Goal: Find contact information: Find contact information

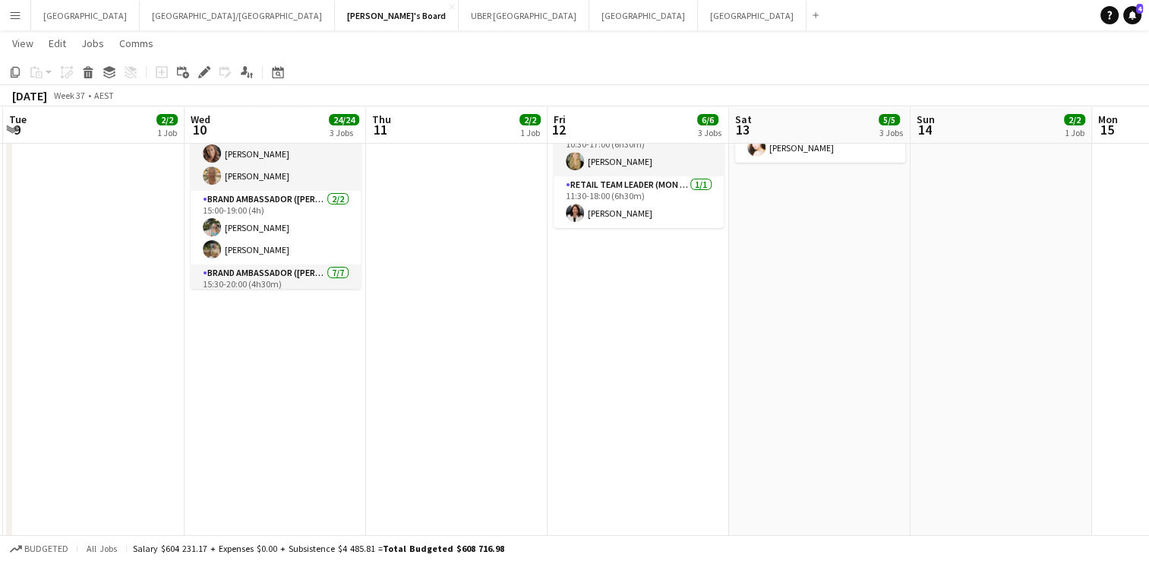
scroll to position [446, 0]
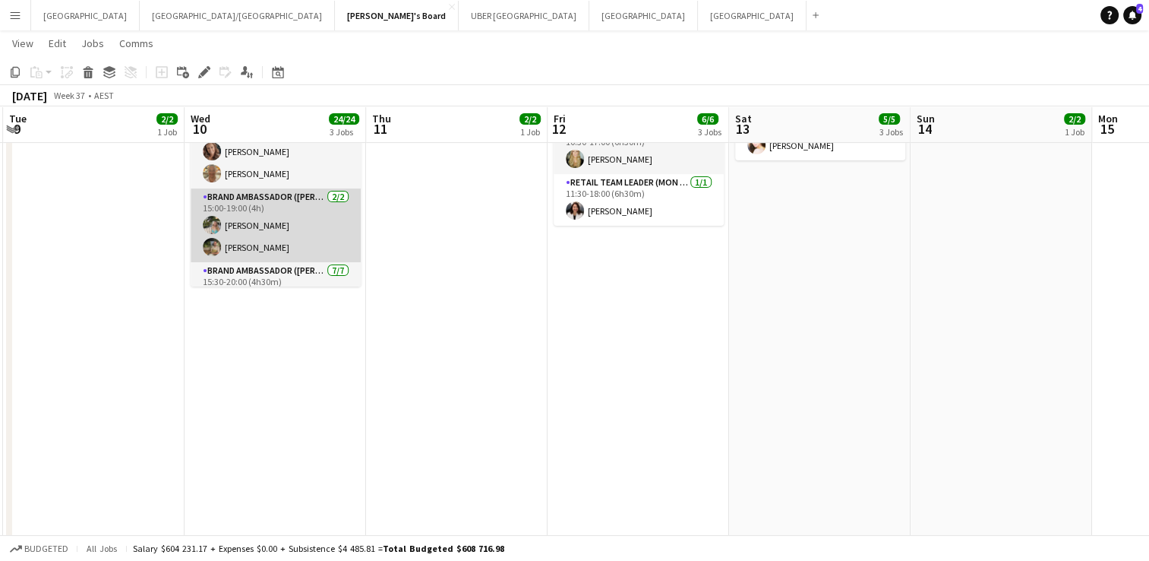
click at [280, 211] on app-card-role "Brand Ambassador (Mon - Fri) [DATE] 15:00-19:00 (4h) [PERSON_NAME] [PERSON_NAME]" at bounding box center [276, 225] width 170 height 74
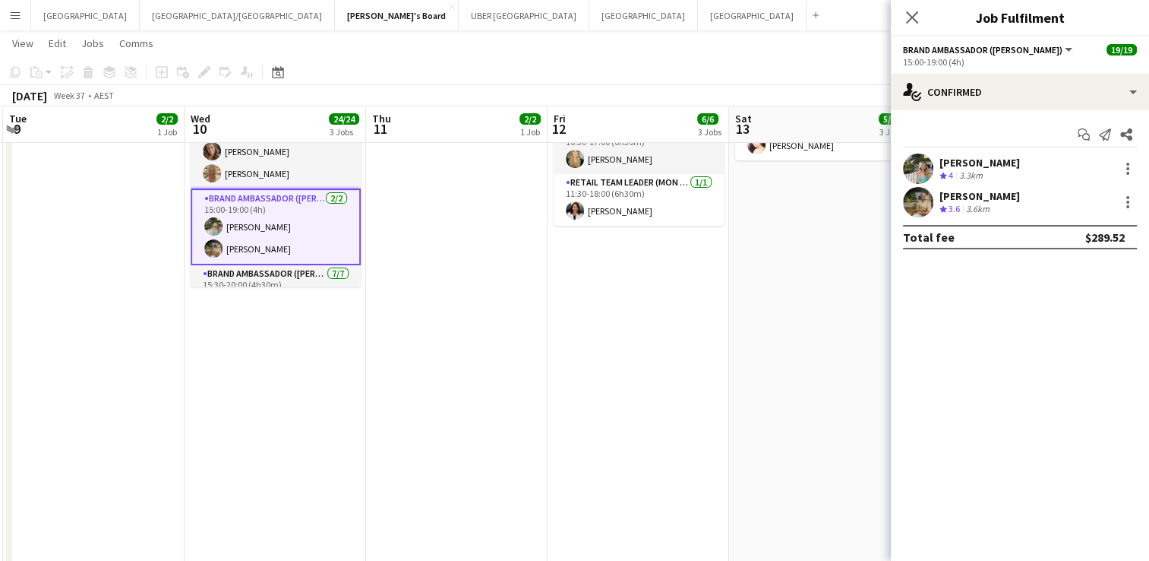
click at [957, 158] on div "[PERSON_NAME]" at bounding box center [980, 163] width 81 height 14
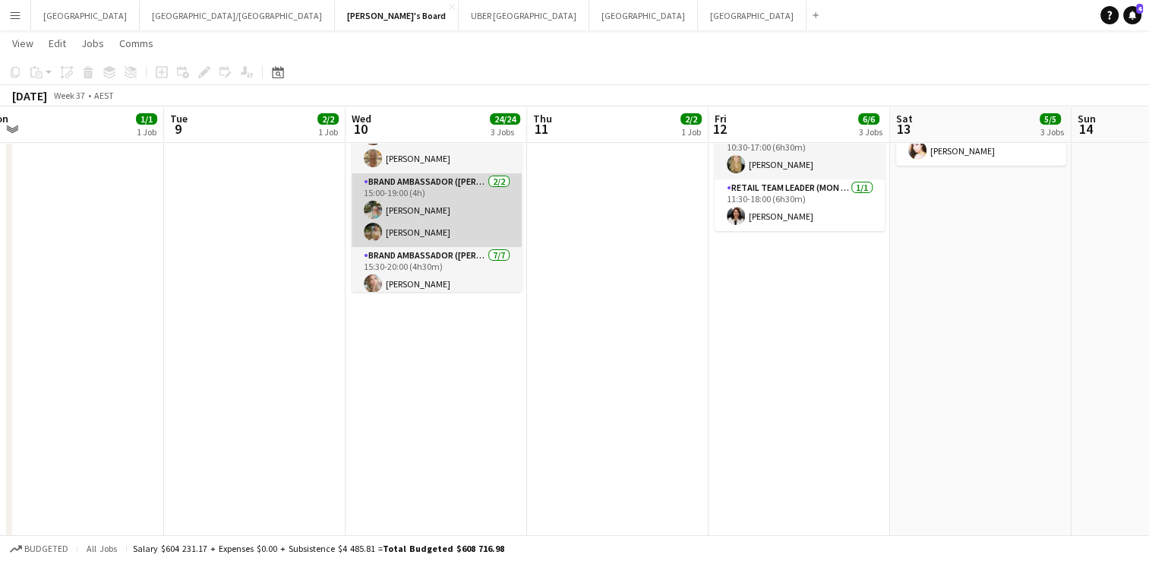
scroll to position [21, 0]
click at [419, 193] on app-card-role "Brand Ambassador (Mon - Fri) [DATE] 15:00-19:00 (4h) [PERSON_NAME] [PERSON_NAME]" at bounding box center [437, 209] width 170 height 74
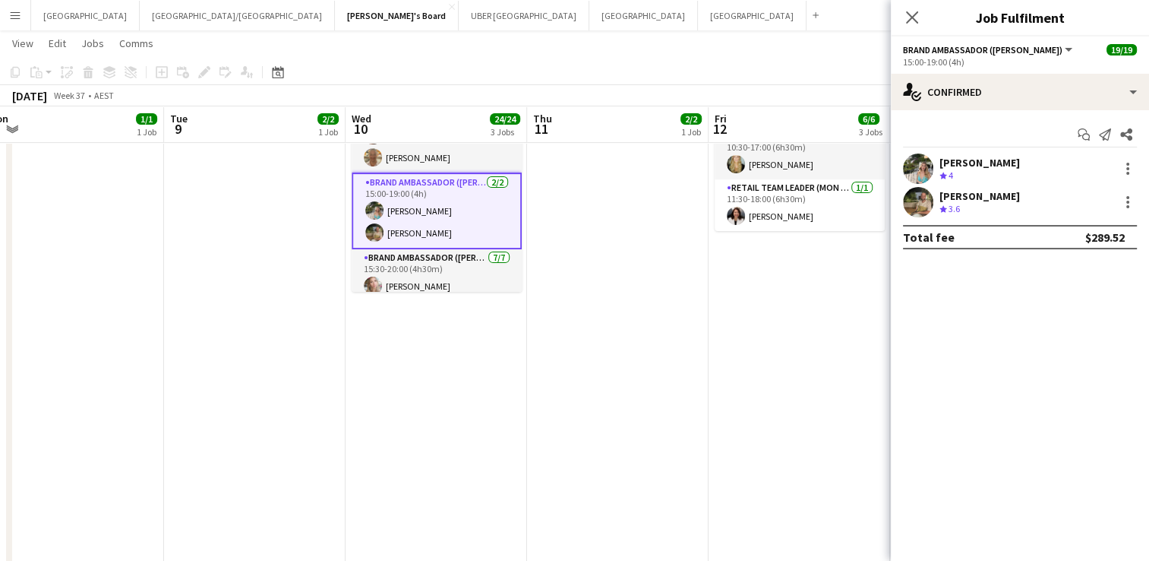
click at [974, 160] on div "[PERSON_NAME]" at bounding box center [980, 163] width 81 height 14
click at [983, 166] on div "[PERSON_NAME]" at bounding box center [980, 163] width 81 height 14
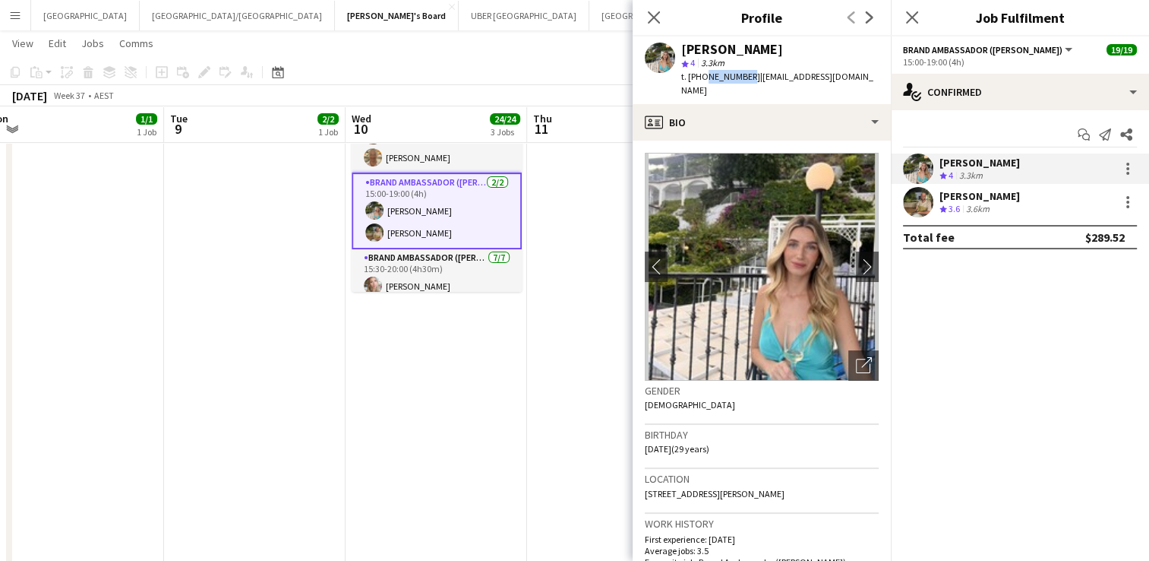
drag, startPoint x: 742, startPoint y: 77, endPoint x: 703, endPoint y: 78, distance: 39.5
click at [703, 78] on span "t. [PHONE_NUMBER]" at bounding box center [720, 76] width 79 height 11
copy span "489247225"
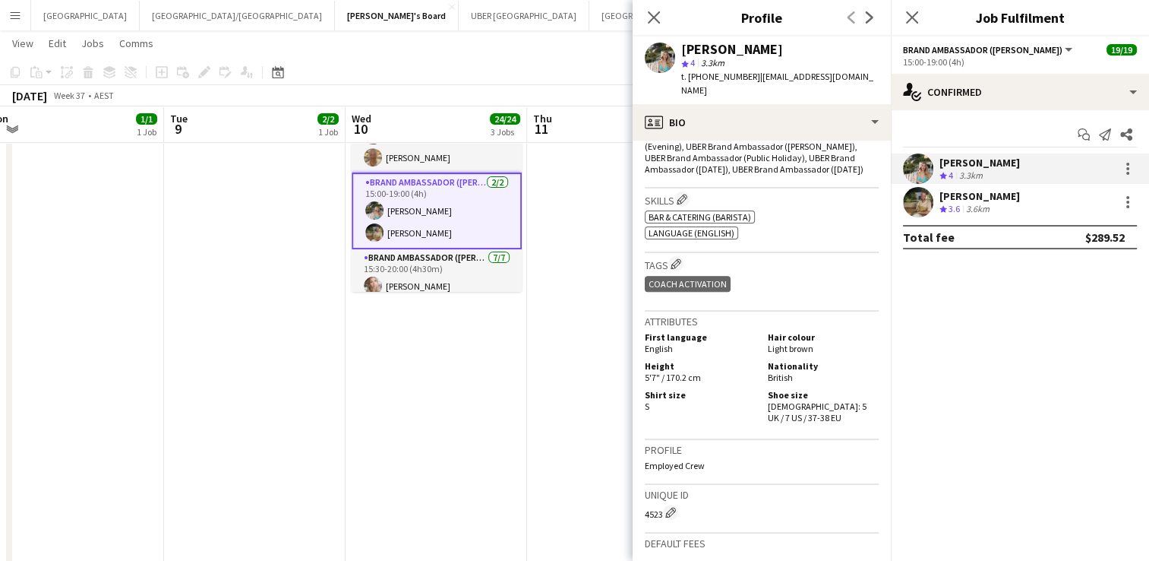
click at [959, 195] on div "[PERSON_NAME]" at bounding box center [980, 196] width 81 height 14
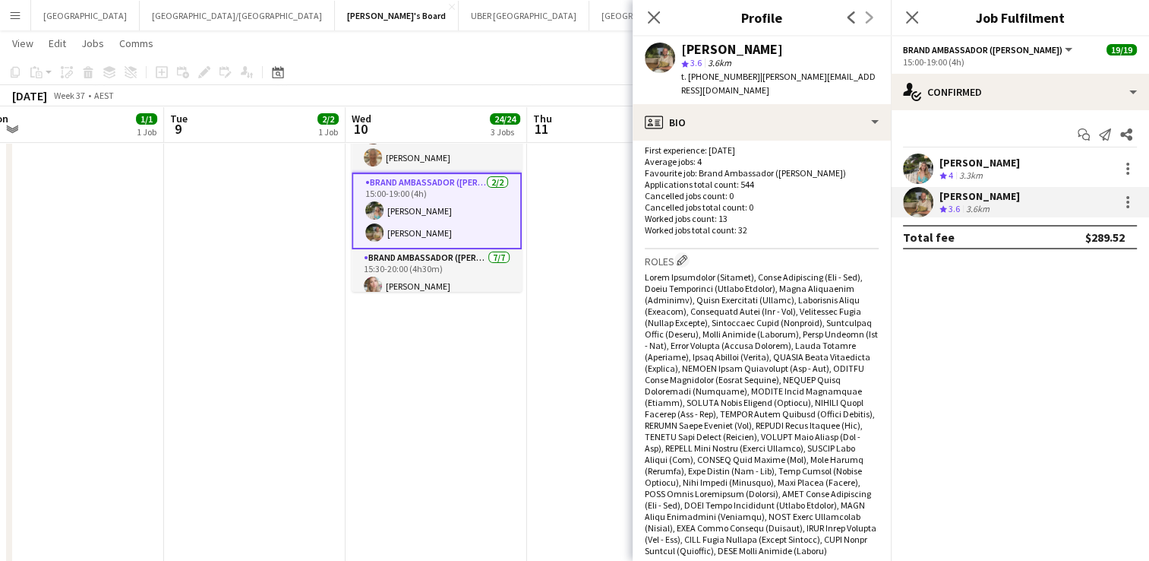
scroll to position [346, 0]
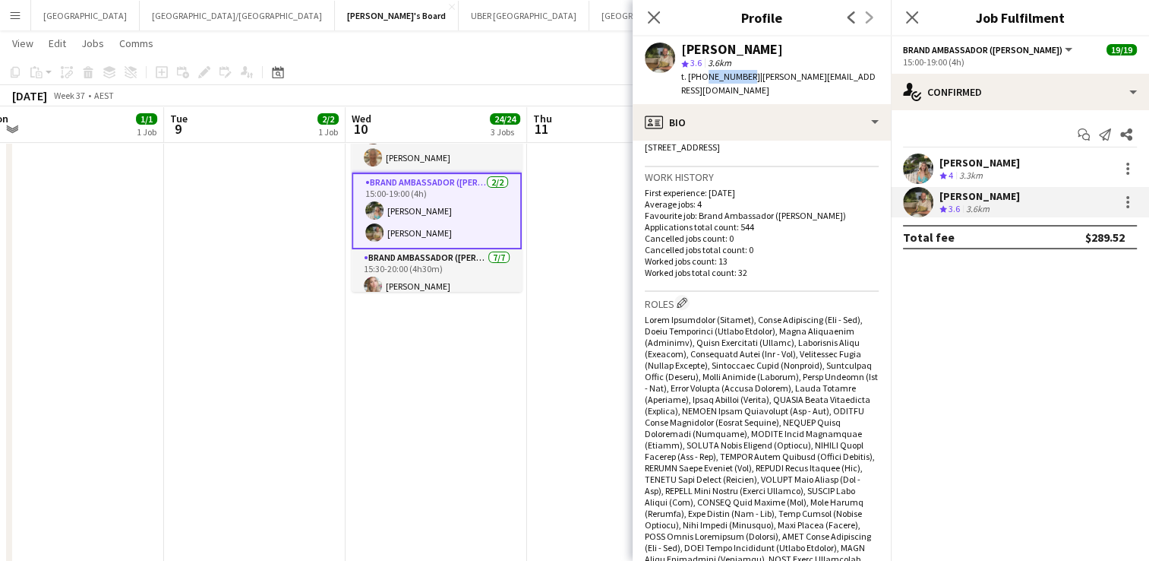
drag, startPoint x: 743, startPoint y: 76, endPoint x: 703, endPoint y: 74, distance: 39.5
click at [703, 74] on span "t. [PHONE_NUMBER]" at bounding box center [720, 76] width 79 height 11
copy span "494409576"
click at [913, 15] on icon at bounding box center [912, 17] width 14 height 14
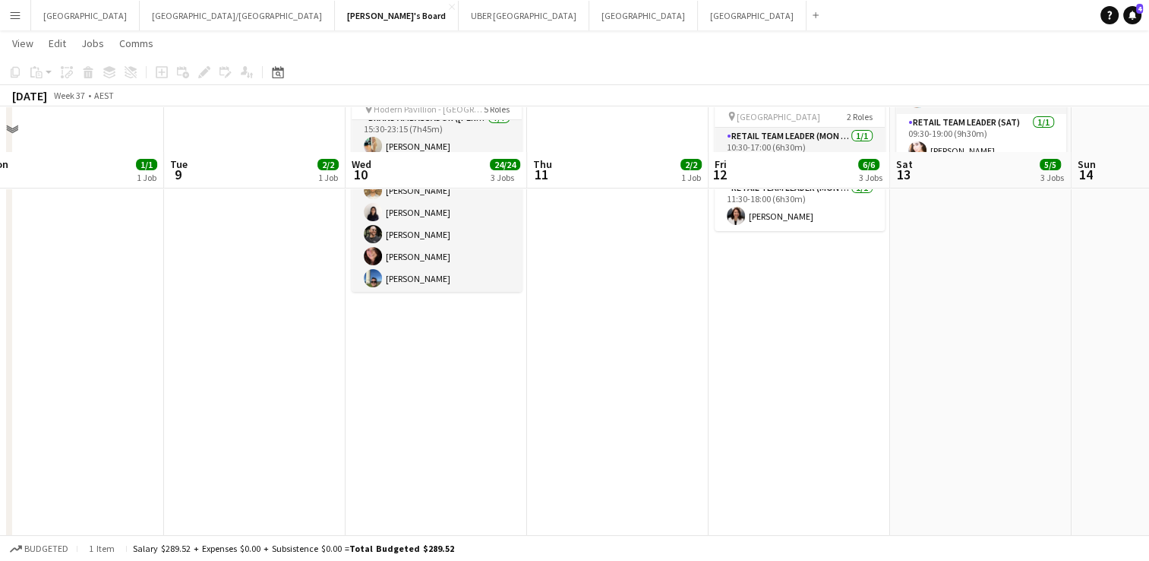
scroll to position [486, 0]
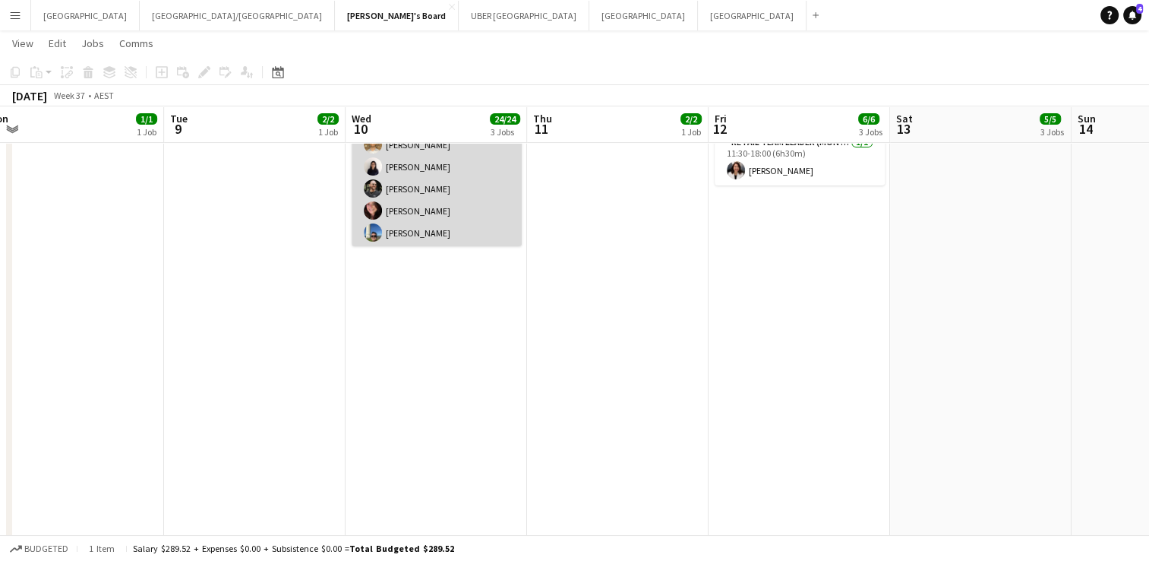
click at [424, 224] on app-card-role "Brand Ambassador ([PERSON_NAME]) [DATE] 15:30-23:15 (7h45m) [PERSON_NAME] [PERS…" at bounding box center [437, 156] width 170 height 184
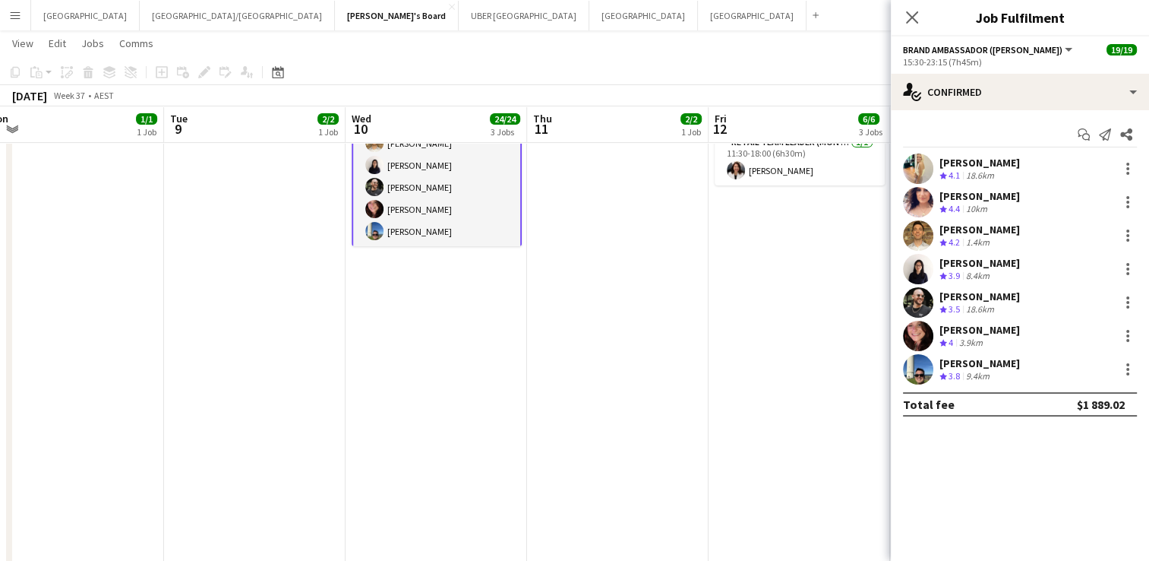
scroll to position [395, 0]
click at [978, 362] on div "[PERSON_NAME]" at bounding box center [980, 363] width 81 height 14
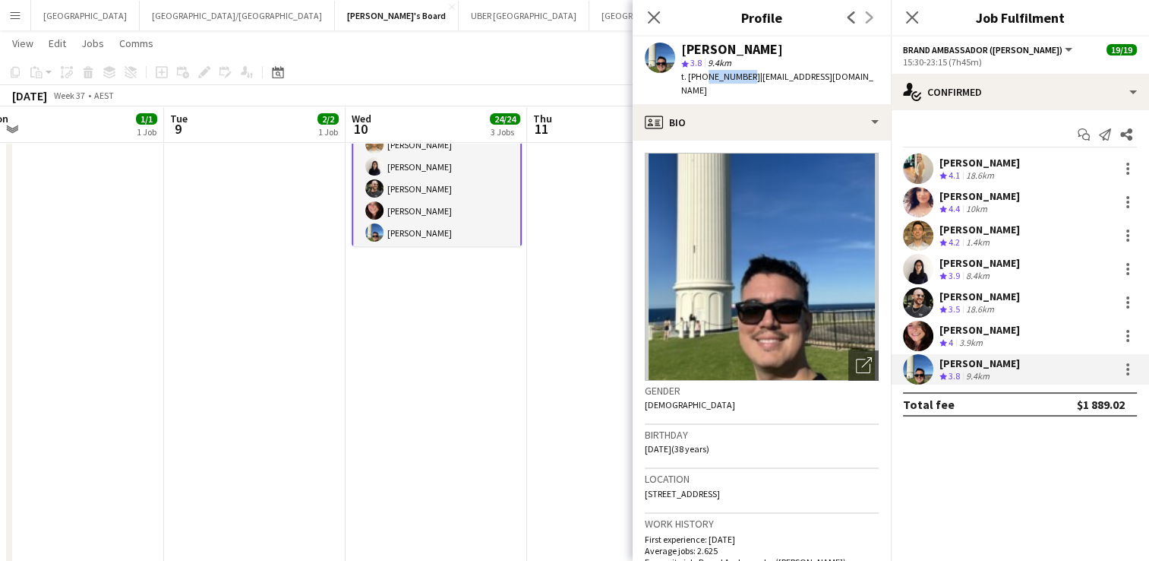
drag, startPoint x: 741, startPoint y: 77, endPoint x: 702, endPoint y: 81, distance: 39.8
click at [702, 81] on span "t. [PHONE_NUMBER]" at bounding box center [720, 76] width 79 height 11
copy span "475062608"
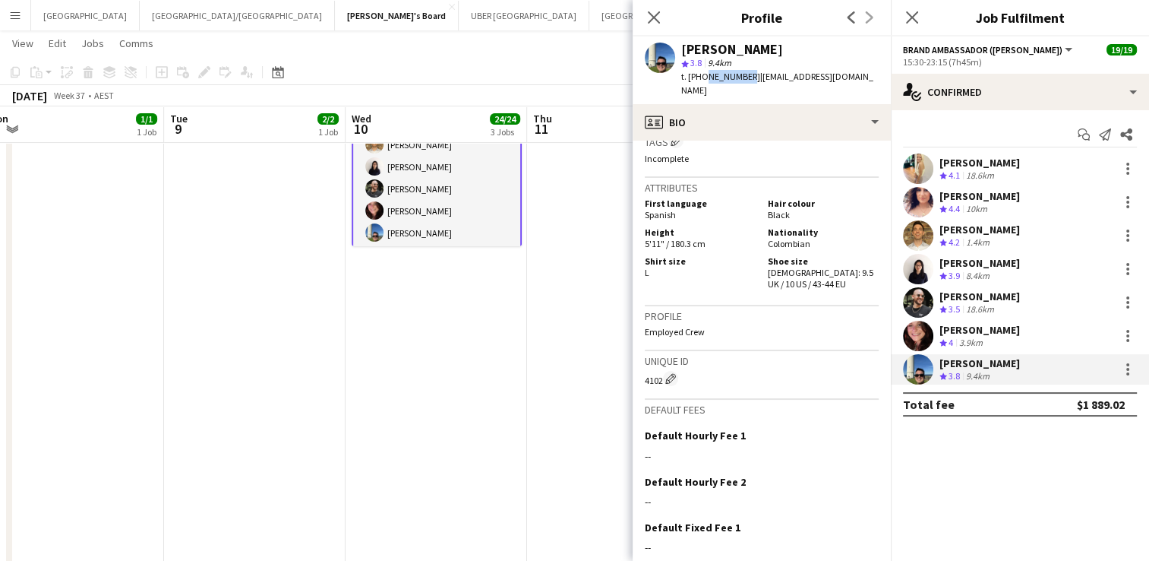
scroll to position [1018, 0]
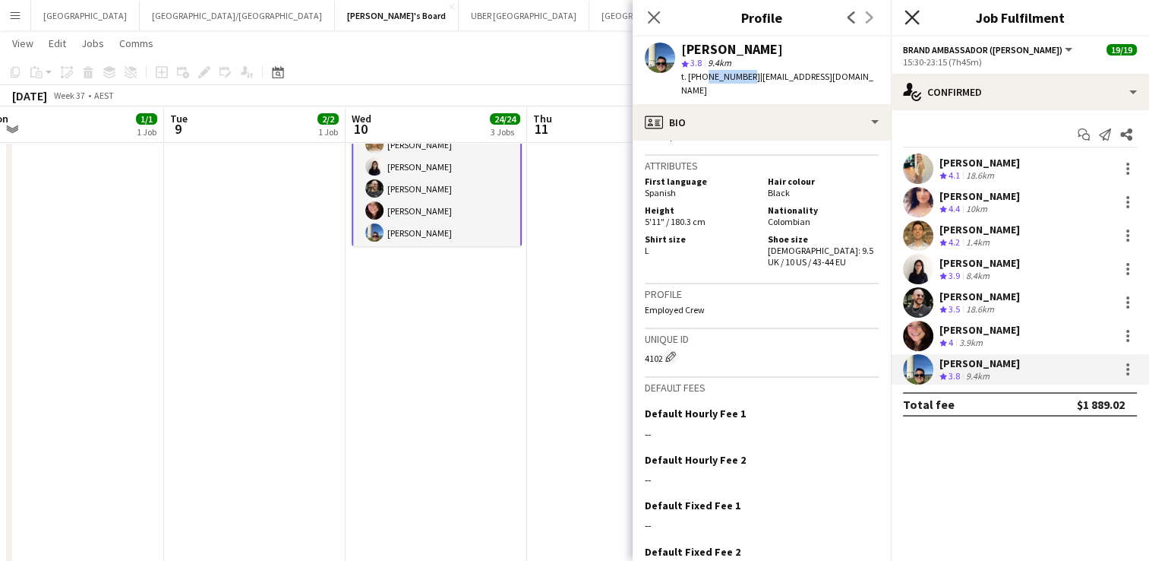
click at [909, 15] on icon at bounding box center [912, 17] width 14 height 14
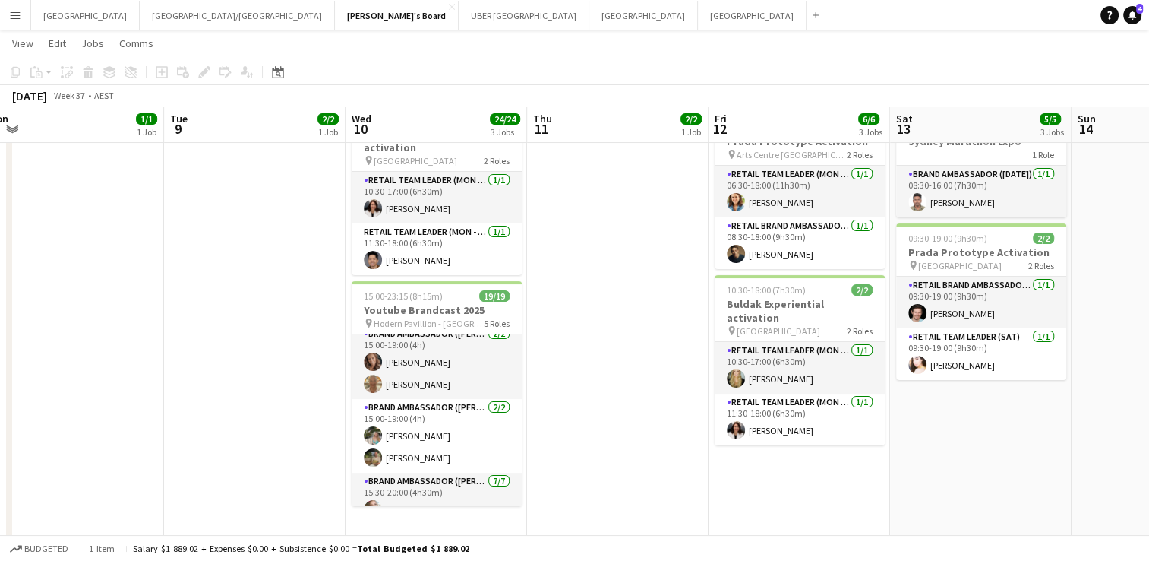
scroll to position [0, 0]
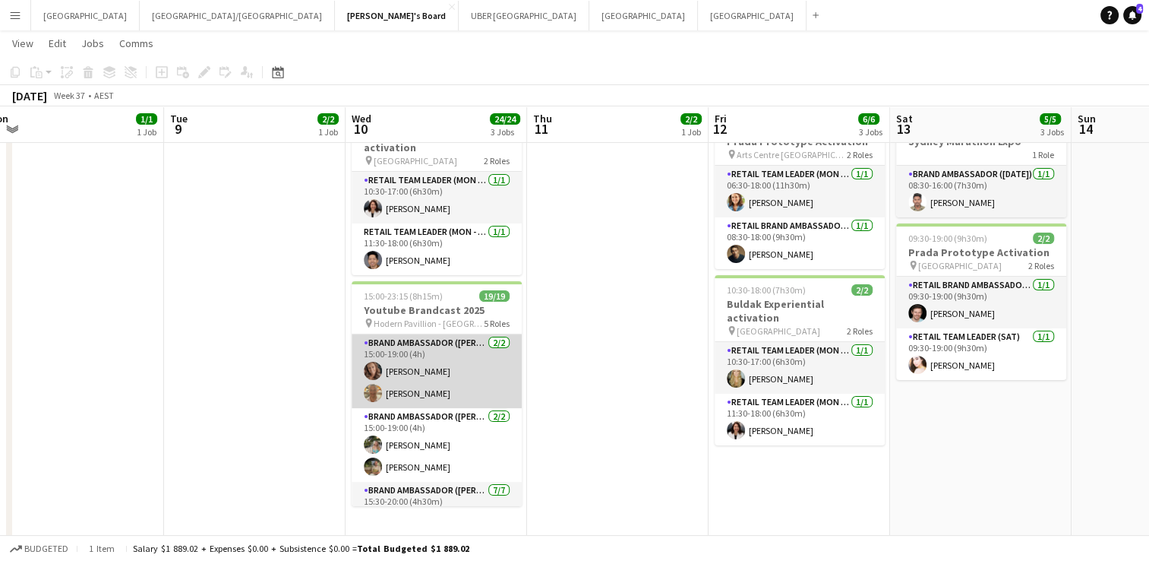
click at [450, 352] on app-card-role "Brand Ambassador (Mon - Fri) [DATE] 15:00-19:00 (4h) [PERSON_NAME] [PERSON_NAME]" at bounding box center [437, 371] width 170 height 74
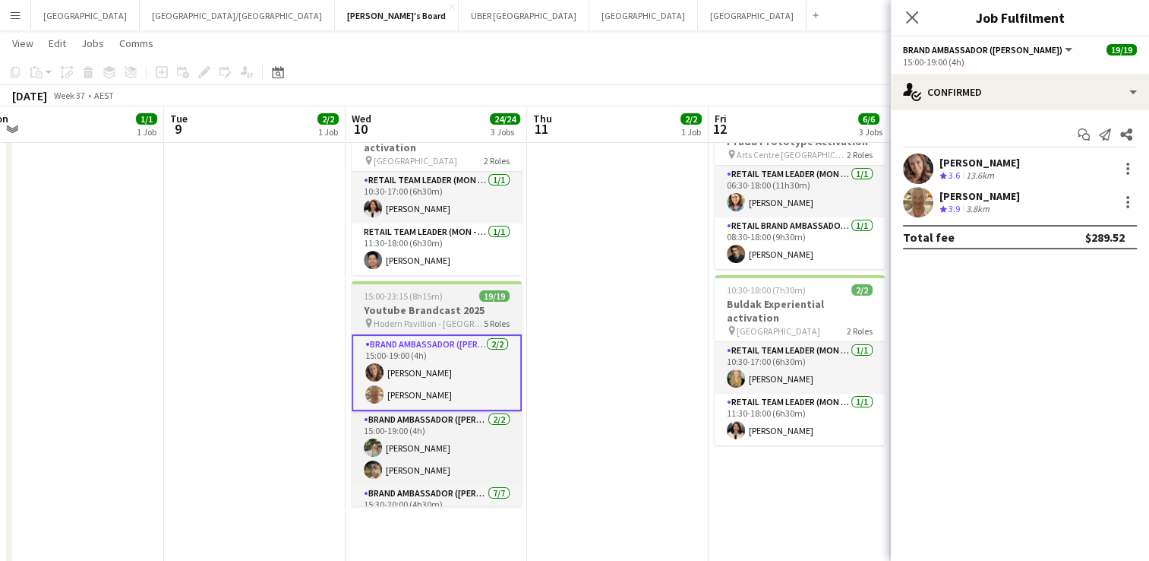
click at [467, 318] on span "Hodern Pavillion - [GEOGRAPHIC_DATA]" at bounding box center [429, 323] width 110 height 11
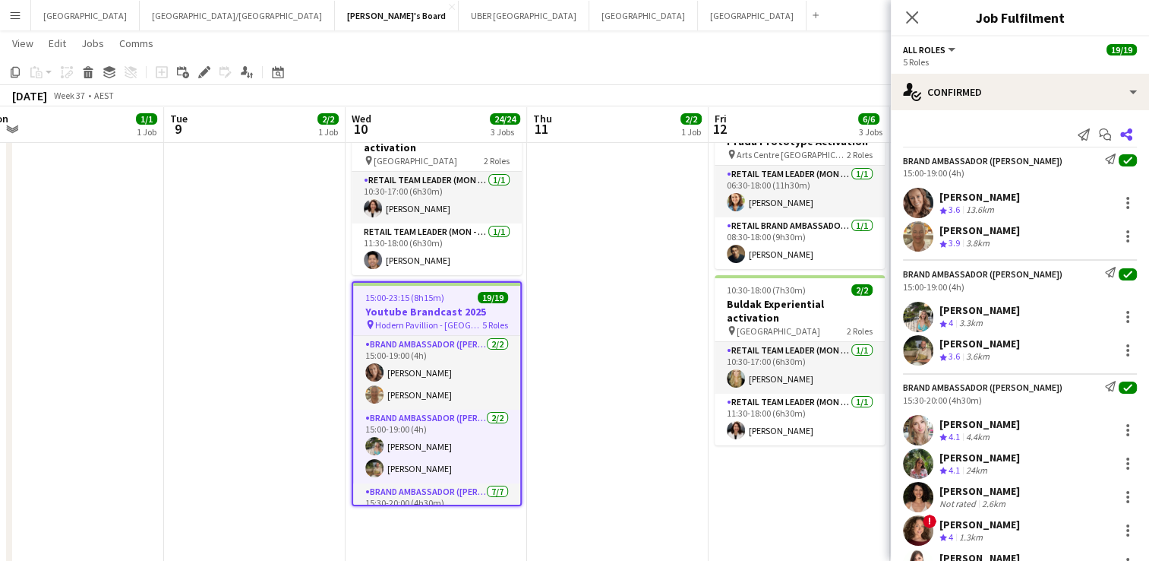
click at [1120, 131] on icon "Share" at bounding box center [1126, 134] width 12 height 12
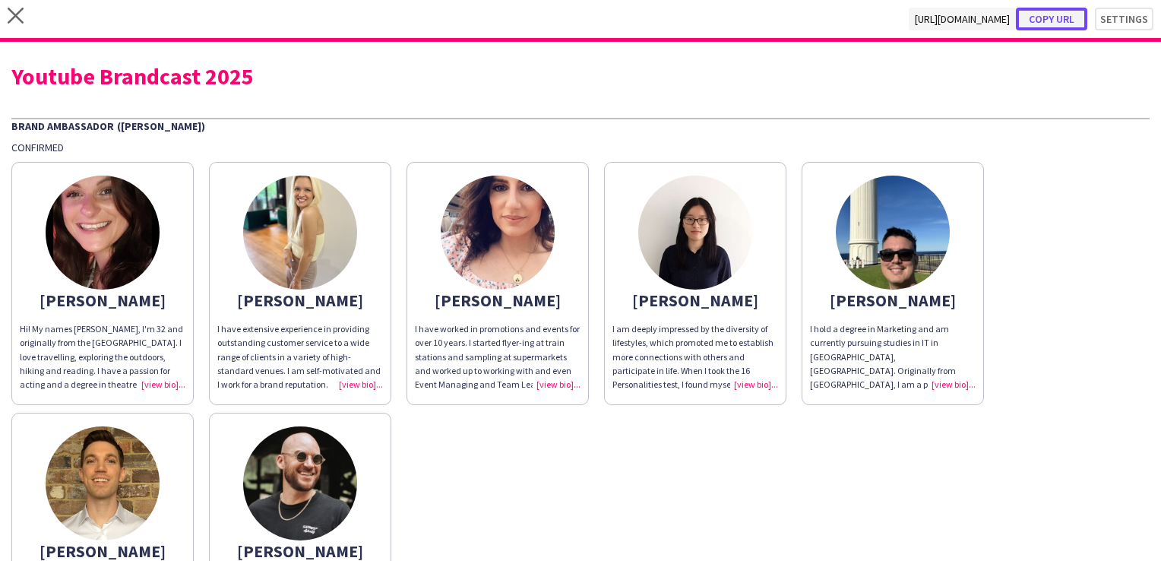
click at [1050, 19] on button "Copy url" at bounding box center [1051, 19] width 71 height 23
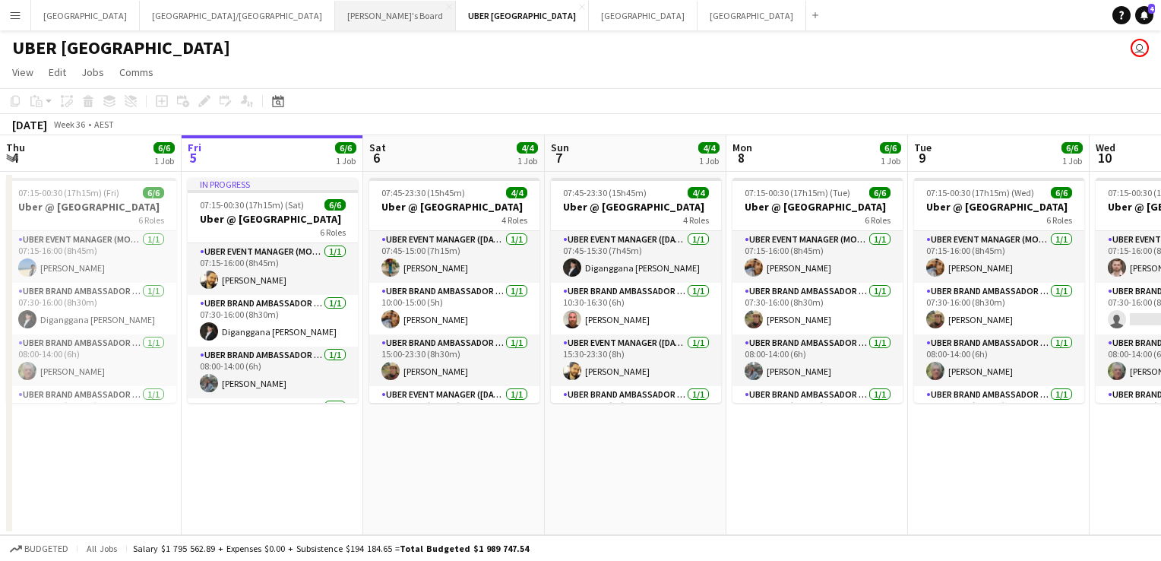
click at [335, 17] on button "Tennille's Board Close" at bounding box center [395, 16] width 121 height 30
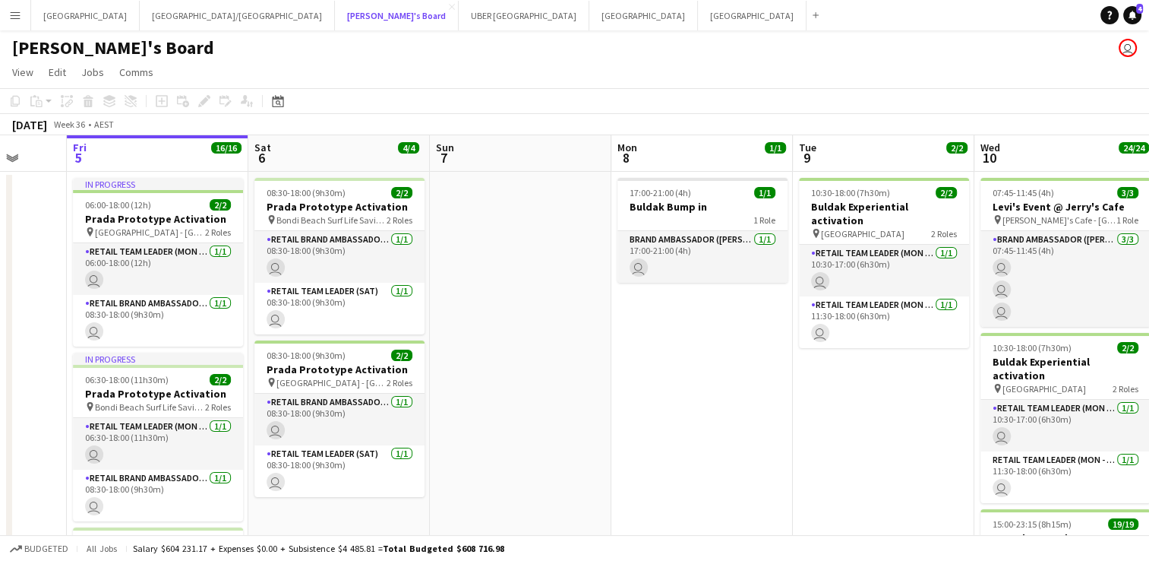
scroll to position [0, 473]
